Goal: Task Accomplishment & Management: Complete application form

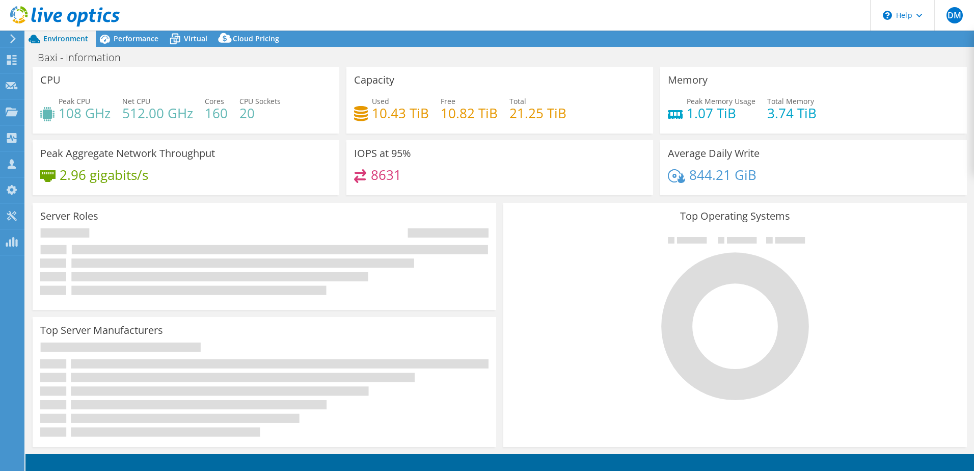
select select "EULondon"
select select "GBP"
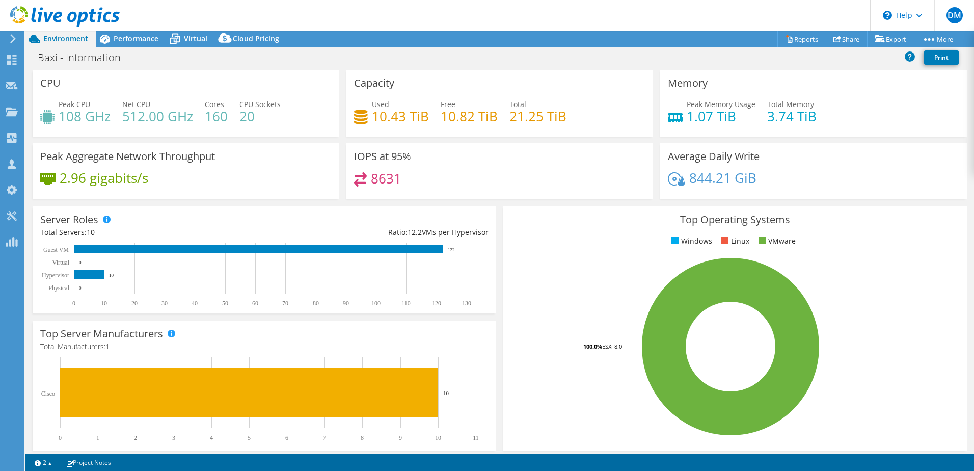
click at [101, 13] on use at bounding box center [65, 16] width 110 height 20
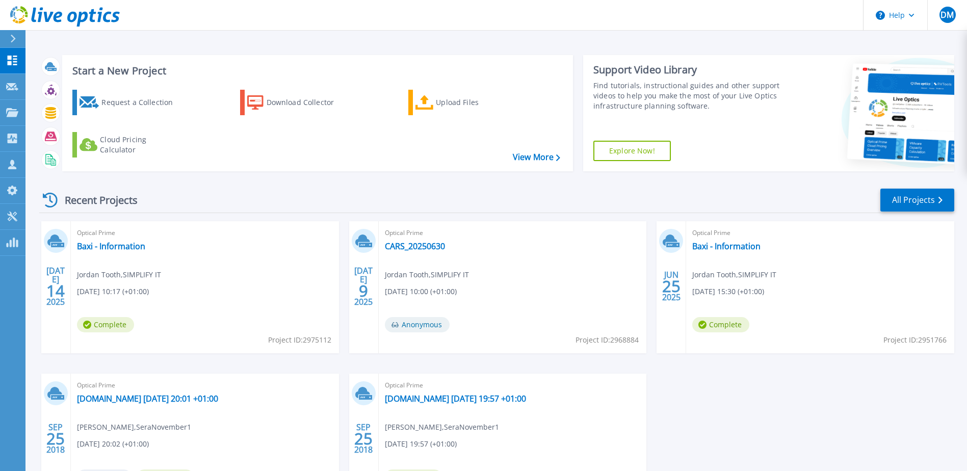
click at [270, 185] on div "Recent Projects All Projects JUL 14 2025 Optical Prime Baxi - Information Jorda…" at bounding box center [496, 356] width 915 height 355
click at [31, 113] on p "Projects" at bounding box center [39, 113] width 27 height 26
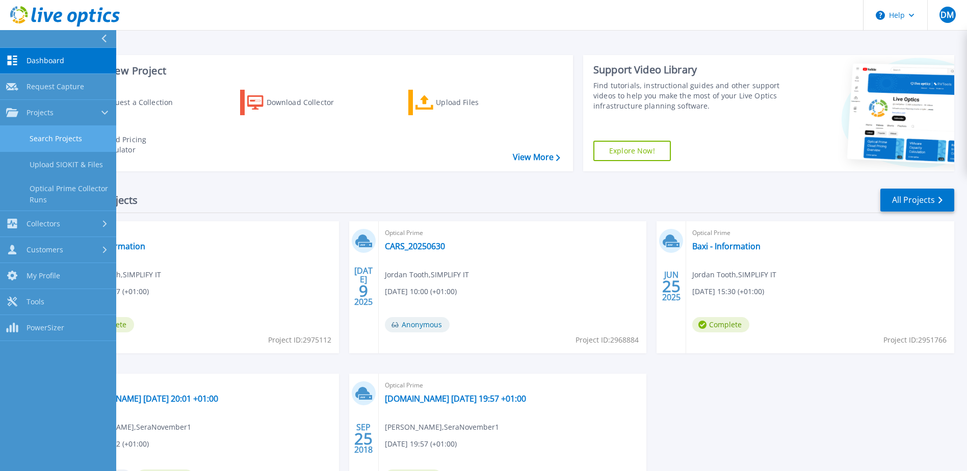
click at [47, 135] on link "Search Projects" at bounding box center [58, 139] width 116 height 26
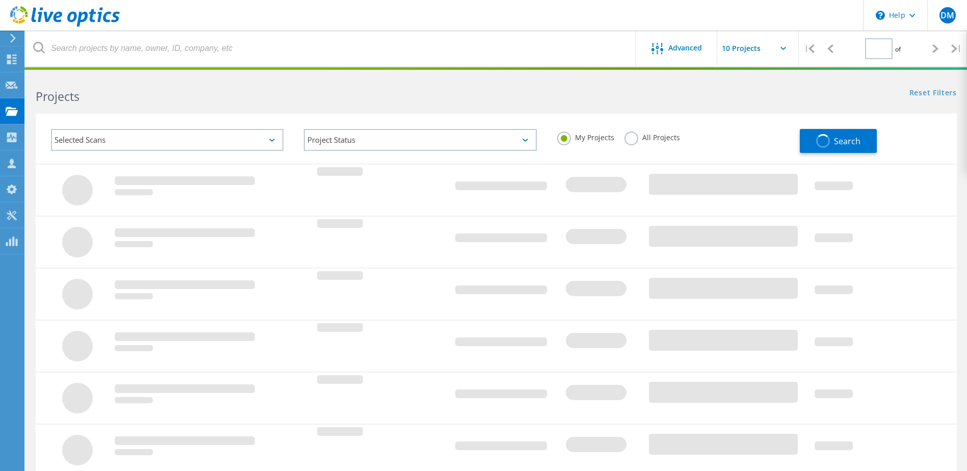
type input "1"
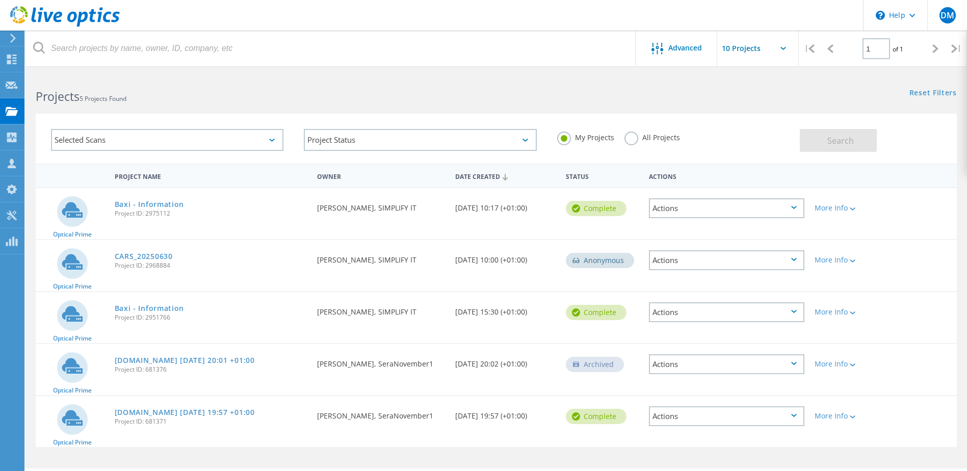
click at [178, 145] on div "Selected Scans" at bounding box center [167, 140] width 232 height 22
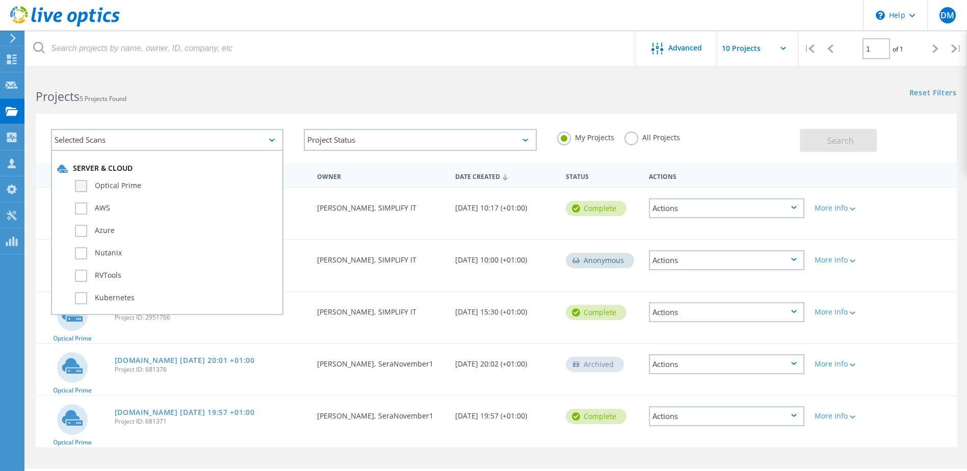
click at [78, 190] on label "Optical Prime" at bounding box center [176, 186] width 202 height 12
click at [0, 0] on input "Optical Prime" at bounding box center [0, 0] width 0 height 0
click at [822, 144] on button "Search" at bounding box center [838, 140] width 77 height 23
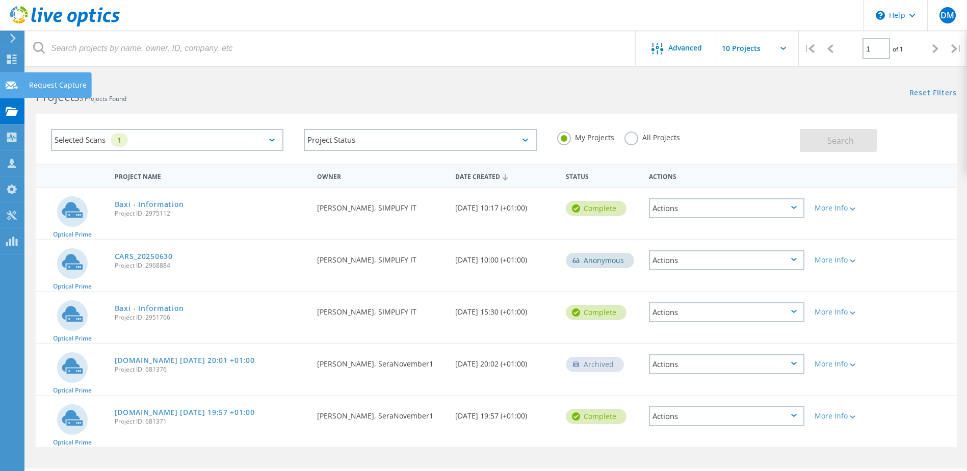
click at [13, 82] on use at bounding box center [12, 85] width 12 height 8
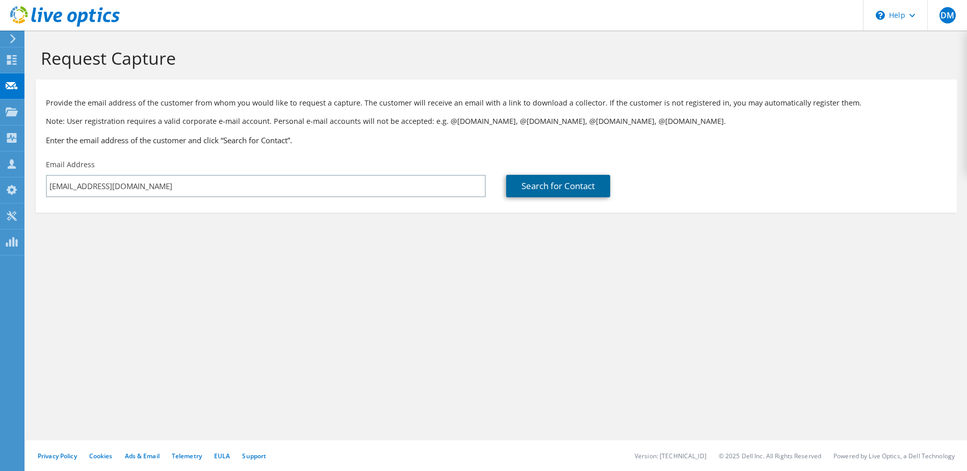
click at [571, 187] on link "Search for Contact" at bounding box center [558, 186] width 104 height 22
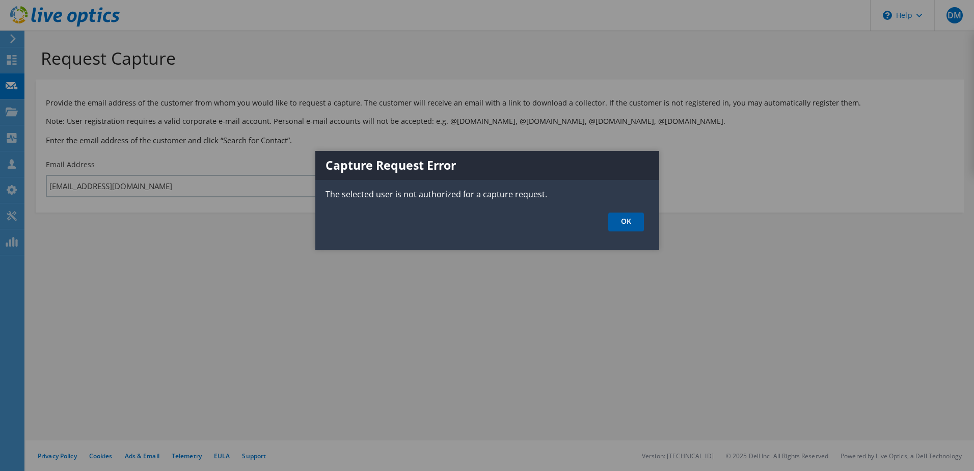
click at [622, 225] on link "OK" at bounding box center [626, 221] width 36 height 19
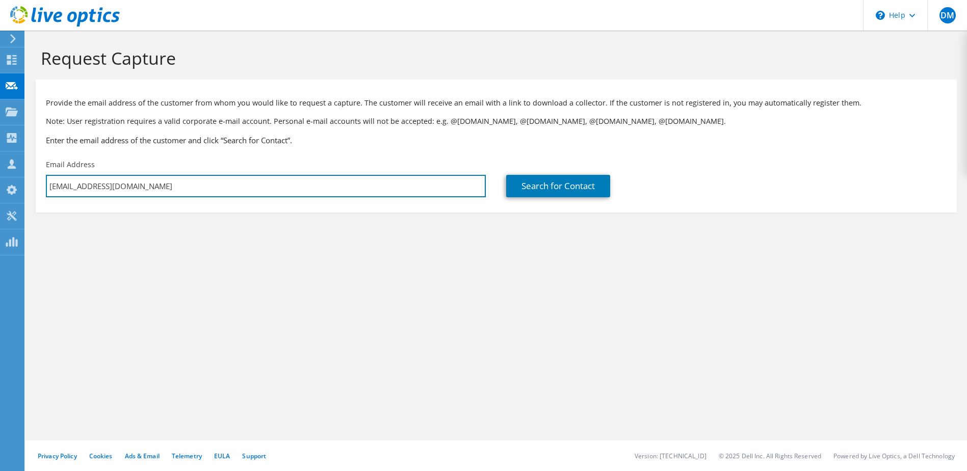
drag, startPoint x: 188, startPoint y: 184, endPoint x: -36, endPoint y: 163, distance: 224.2
click at [0, 163] on html "DM Channel Partner David Mccarthy dmccarthy@simplifyit.co.uk SIMPLIFY IT SOLUTI…" at bounding box center [483, 235] width 967 height 471
click at [248, 184] on input "[EMAIL_ADDRESS][DOMAIN_NAME]" at bounding box center [266, 186] width 440 height 22
paste input "rob.cattrell@tatasteeleurope.com"
type input "rob.cattrell@tatasteeleurope.com"
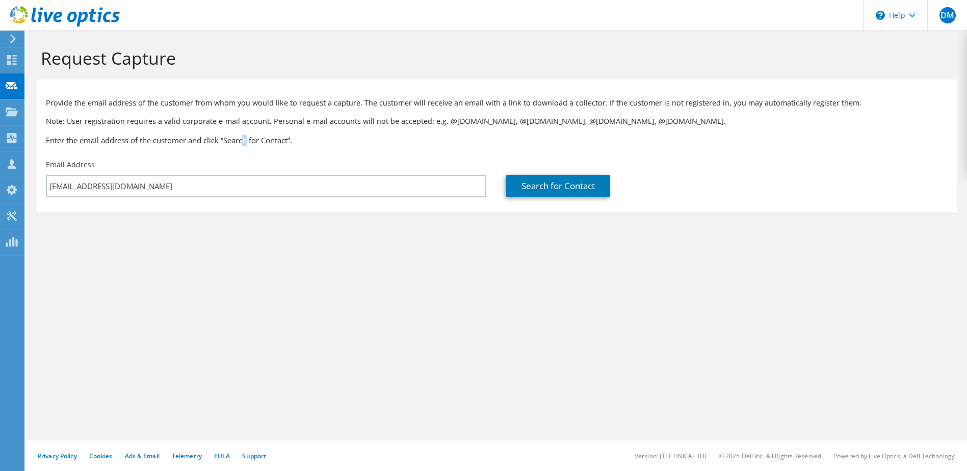
click at [248, 153] on div "Provide the email address of the customer from whom you would like to request a…" at bounding box center [496, 120] width 921 height 70
click at [556, 187] on link "Search for Contact" at bounding box center [558, 186] width 104 height 22
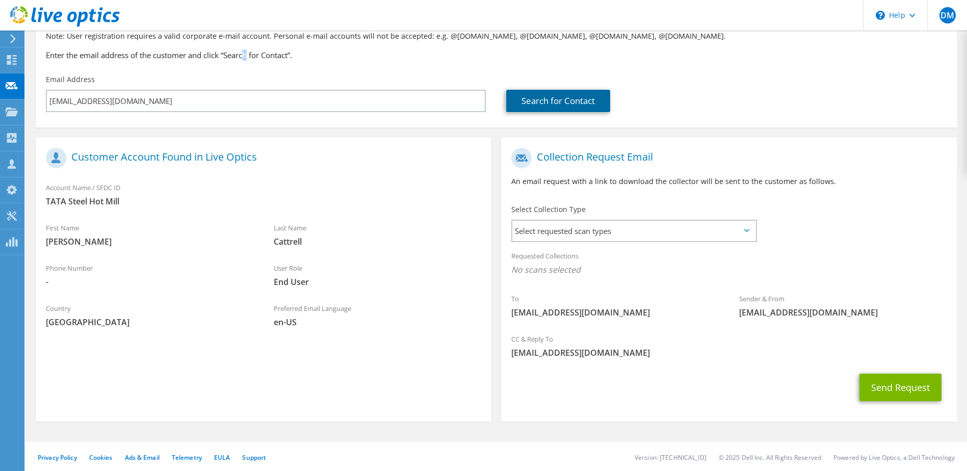
scroll to position [87, 0]
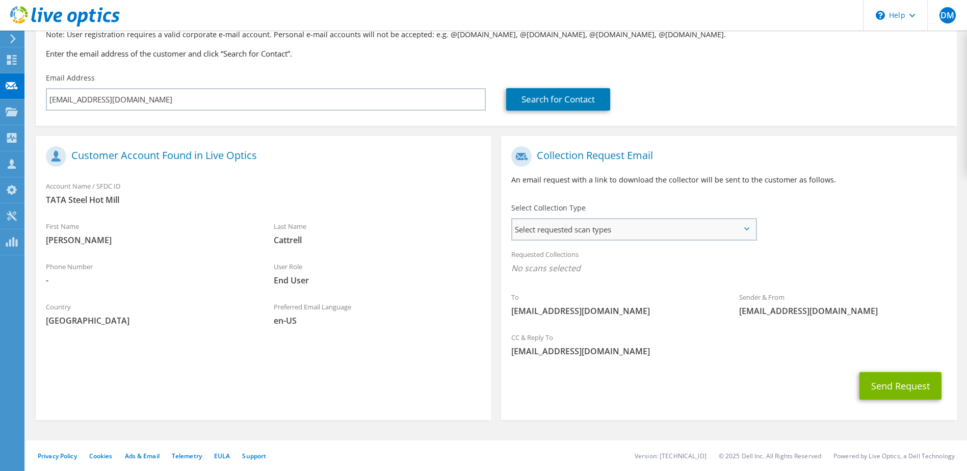
click at [631, 225] on span "Select requested scan types" at bounding box center [633, 229] width 243 height 20
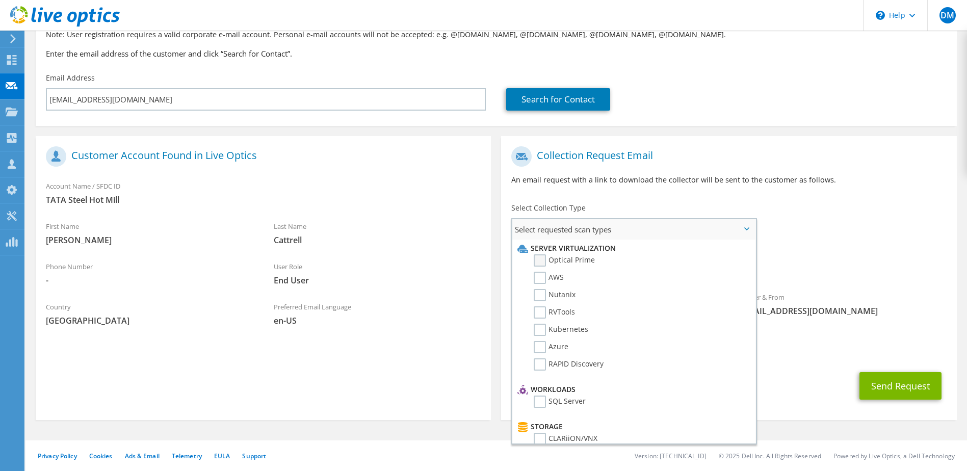
click at [541, 260] on label "Optical Prime" at bounding box center [564, 260] width 61 height 12
click at [0, 0] on input "Optical Prime" at bounding box center [0, 0] width 0 height 0
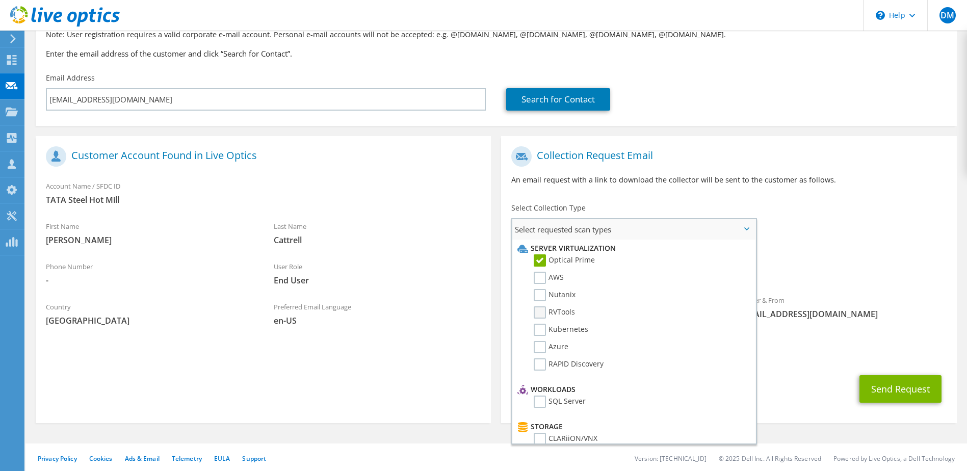
click at [543, 315] on label "RVTools" at bounding box center [554, 312] width 41 height 12
click at [0, 0] on input "RVTools" at bounding box center [0, 0] width 0 height 0
click at [427, 307] on div "Preferred Email Language en-US" at bounding box center [377, 313] width 228 height 35
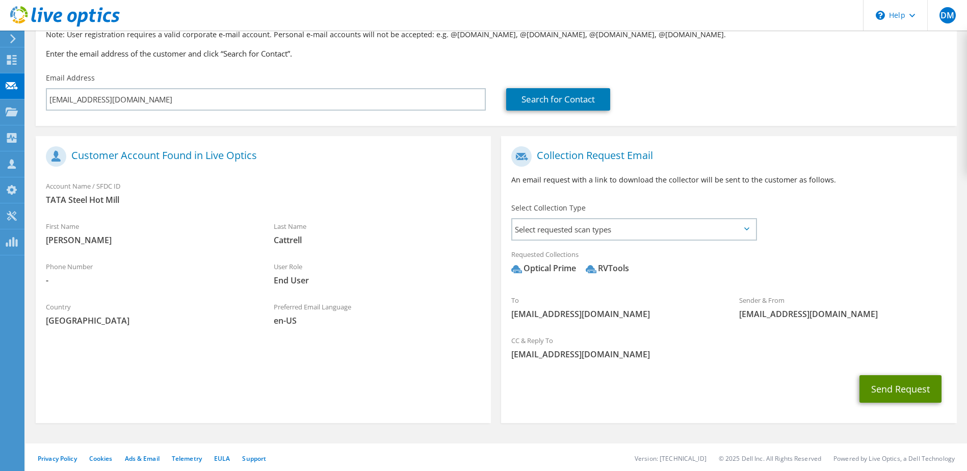
click at [893, 390] on button "Send Request" at bounding box center [900, 389] width 82 height 28
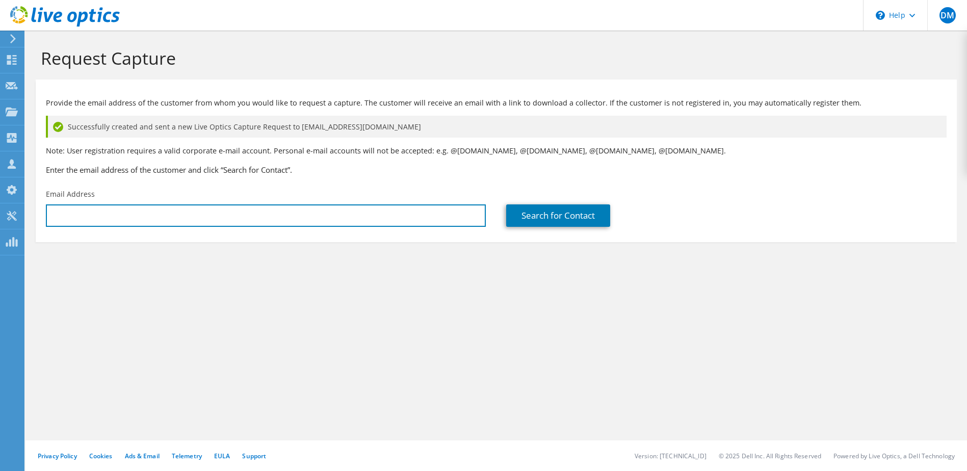
type input "[EMAIL_ADDRESS][DOMAIN_NAME]"
